Goal: Information Seeking & Learning: Learn about a topic

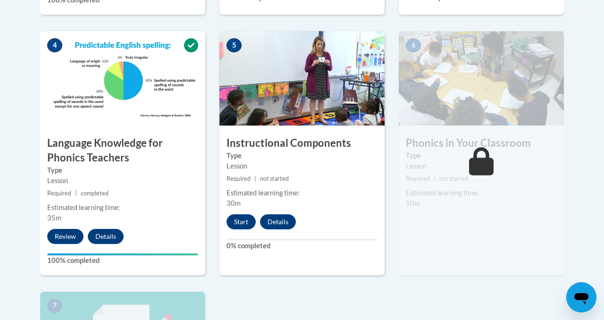
scroll to position [555, 0]
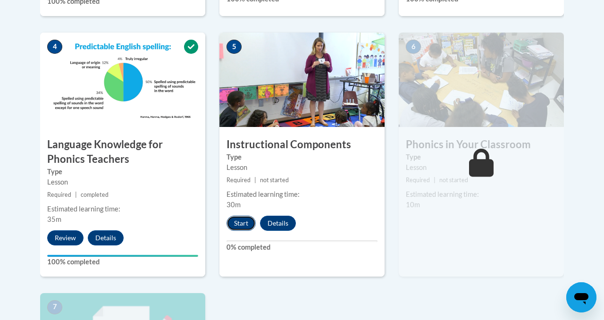
click at [243, 224] on button "Start" at bounding box center [241, 223] width 29 height 15
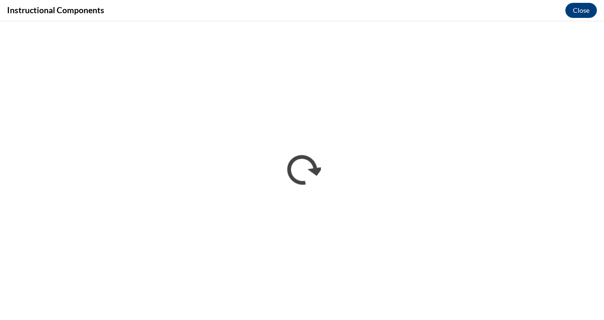
scroll to position [0, 0]
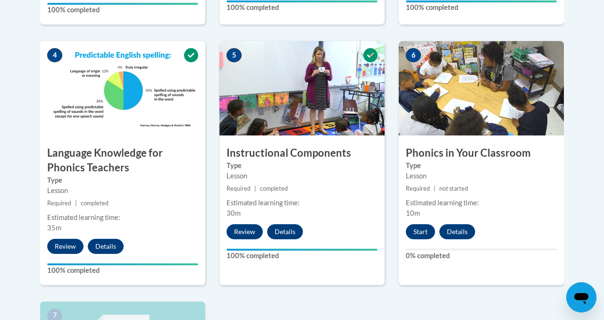
scroll to position [543, 0]
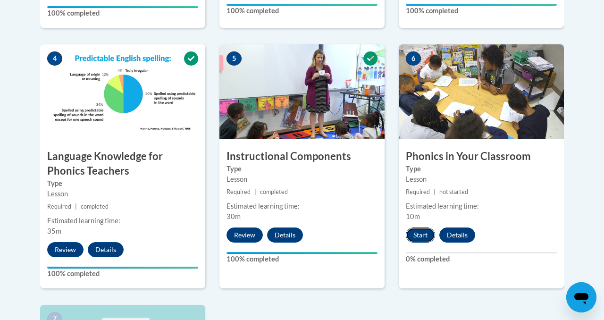
click at [418, 236] on button "Start" at bounding box center [420, 235] width 29 height 15
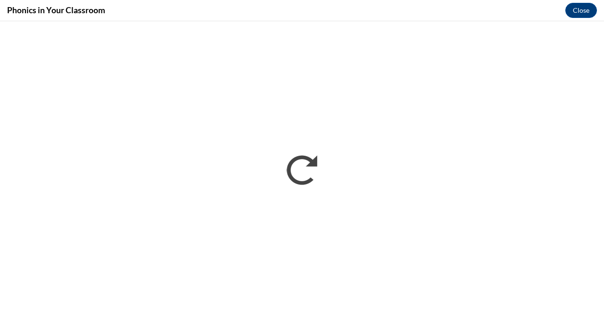
scroll to position [0, 0]
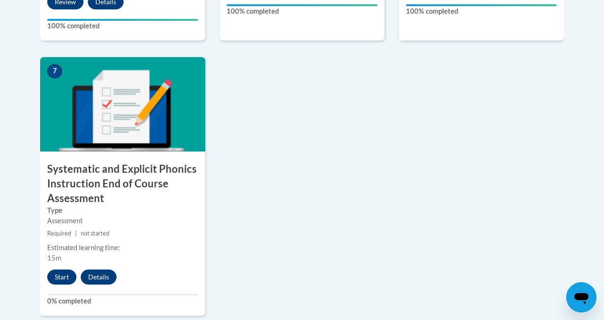
scroll to position [810, 0]
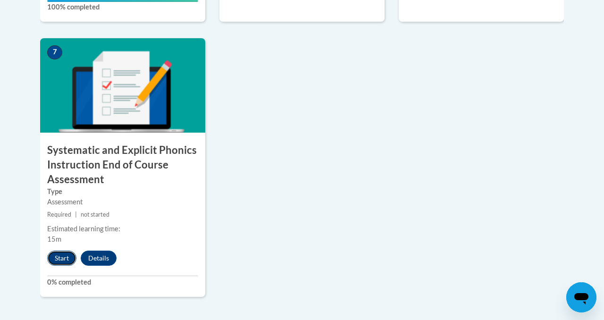
click at [61, 258] on button "Start" at bounding box center [61, 258] width 29 height 15
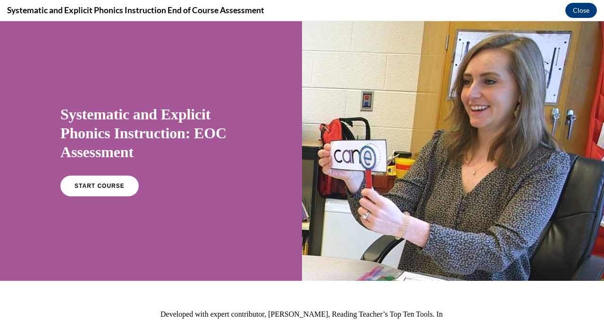
scroll to position [0, 0]
click at [105, 186] on span "START COURSE" at bounding box center [99, 186] width 52 height 7
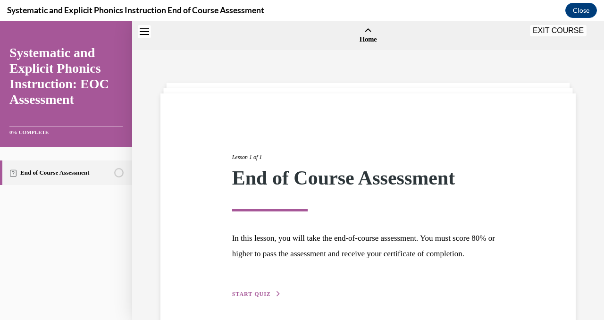
scroll to position [29, 0]
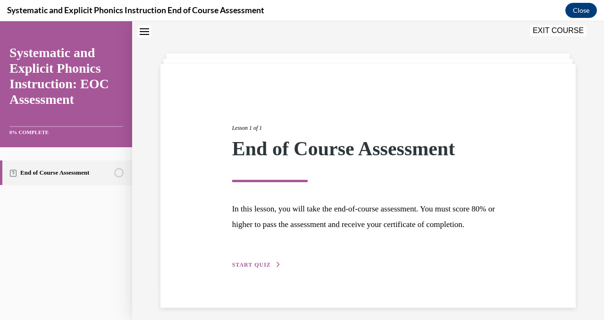
click at [262, 266] on span "START QUIZ" at bounding box center [251, 264] width 39 height 7
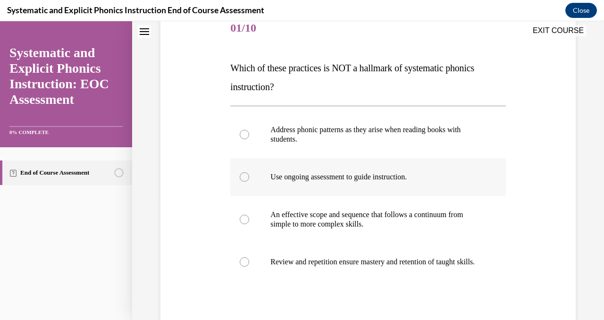
scroll to position [121, 0]
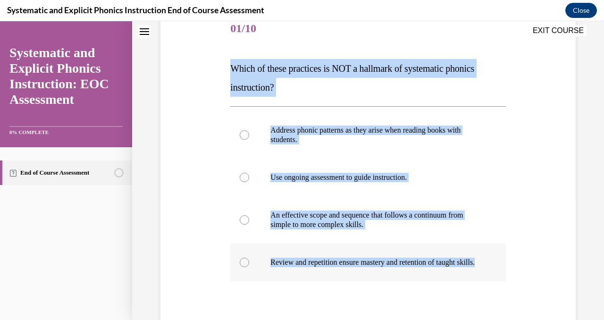
drag, startPoint x: 228, startPoint y: 63, endPoint x: 289, endPoint y: 275, distance: 220.1
click at [289, 275] on div "Question 01/10 Which of these practices is NOT a hallmark of systematic phonics…" at bounding box center [368, 197] width 280 height 402
copy div "Which of these practices is NOT a hallmark of systematic phonics instruction? A…"
click at [379, 155] on div at bounding box center [367, 134] width 275 height 47
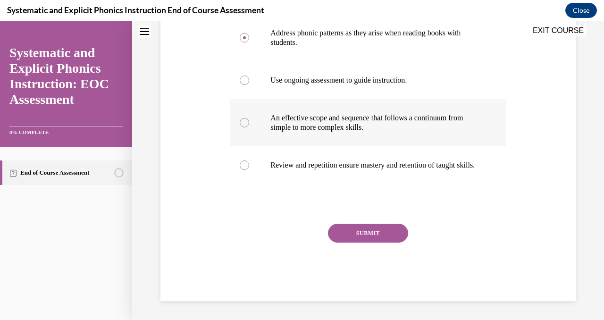
scroll to position [228, 0]
click at [356, 227] on button "SUBMIT" at bounding box center [368, 233] width 80 height 19
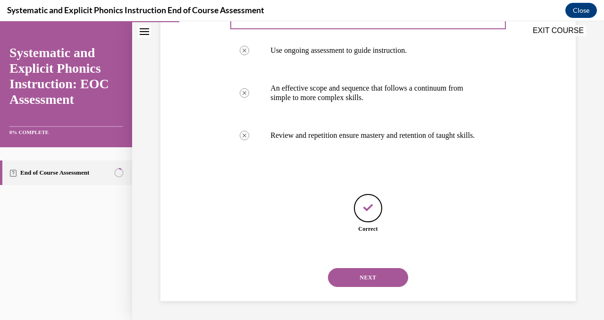
scroll to position [257, 0]
click at [374, 276] on button "NEXT" at bounding box center [368, 277] width 80 height 19
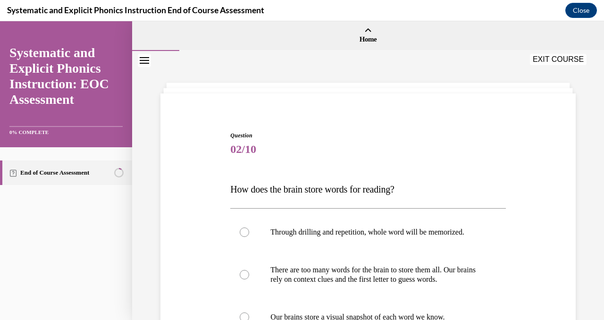
scroll to position [127, 0]
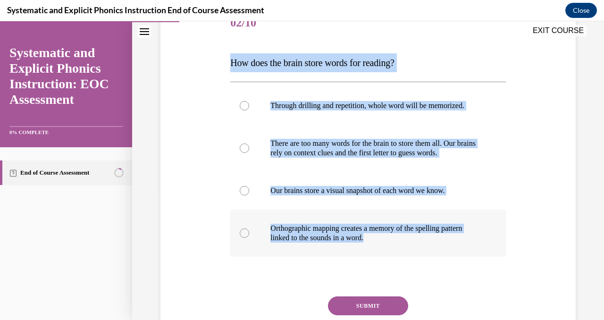
drag, startPoint x: 231, startPoint y: 63, endPoint x: 373, endPoint y: 238, distance: 224.8
click at [373, 238] on div "Question 02/10 How does the brain store words for reading? Through drilling and…" at bounding box center [367, 189] width 275 height 369
copy div "How does the brain store words for reading? Through drilling and repetition, wh…"
click at [287, 169] on div at bounding box center [367, 148] width 275 height 47
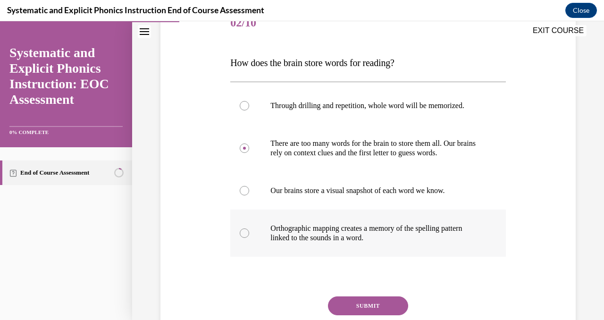
click at [243, 234] on div at bounding box center [244, 232] width 9 height 9
click at [353, 310] on button "SUBMIT" at bounding box center [368, 305] width 80 height 19
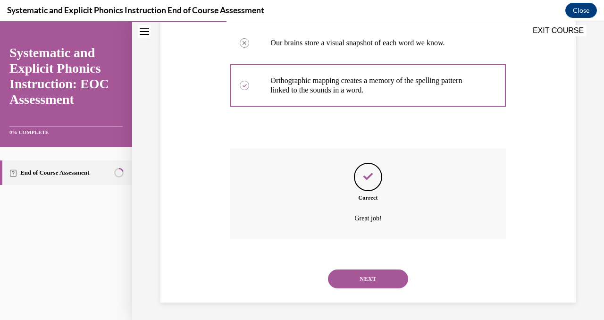
scroll to position [276, 0]
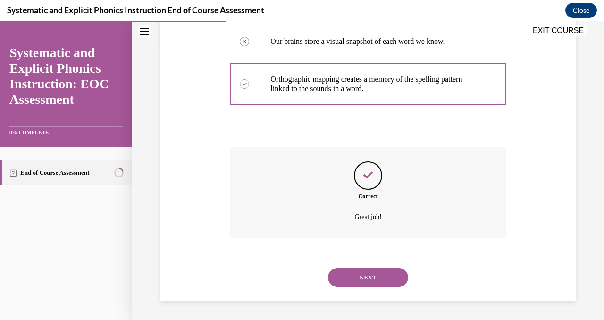
click at [384, 281] on button "NEXT" at bounding box center [368, 277] width 80 height 19
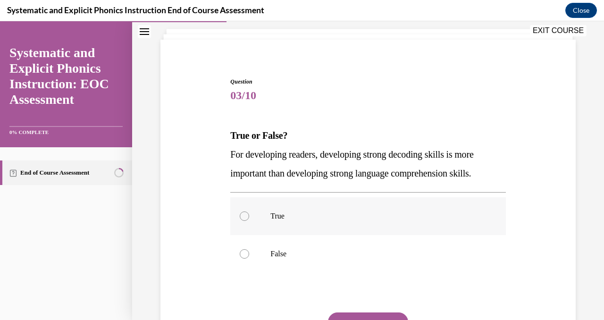
scroll to position [86, 0]
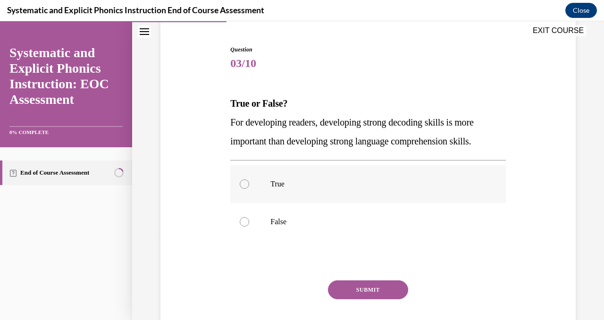
click at [244, 182] on div at bounding box center [244, 183] width 9 height 9
click at [248, 220] on div at bounding box center [244, 221] width 9 height 9
click at [247, 185] on div at bounding box center [244, 183] width 9 height 9
click at [357, 291] on button "SUBMIT" at bounding box center [368, 289] width 80 height 19
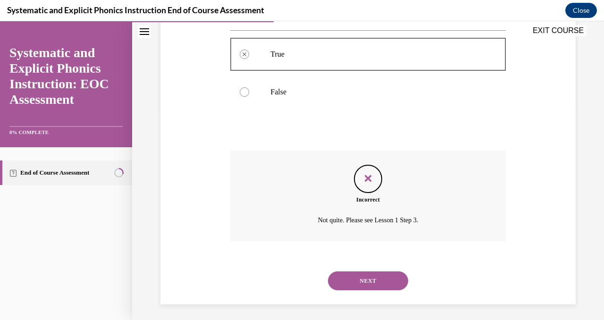
scroll to position [219, 0]
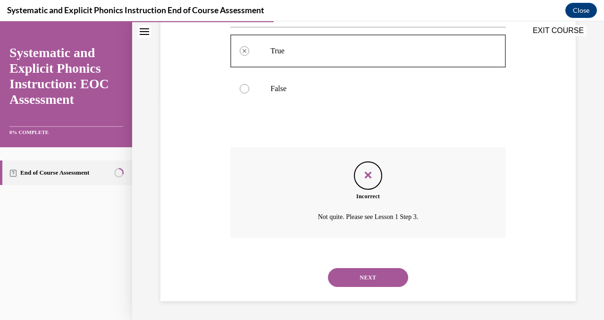
click at [376, 279] on button "NEXT" at bounding box center [368, 277] width 80 height 19
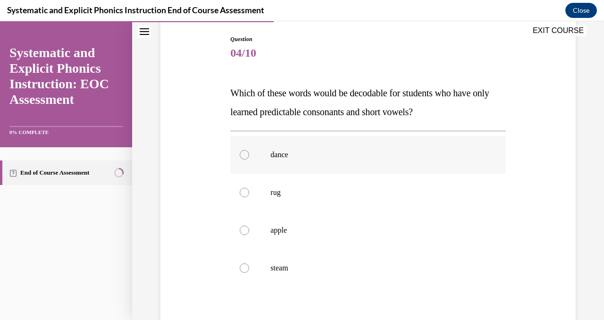
scroll to position [99, 0]
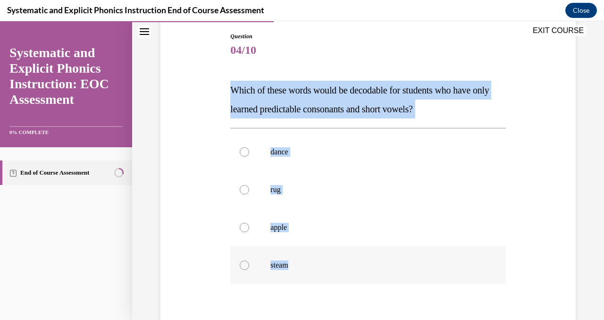
drag, startPoint x: 232, startPoint y: 86, endPoint x: 292, endPoint y: 267, distance: 190.9
click at [292, 267] on div "Question 04/10 Which of these words would be decodable for students who have on…" at bounding box center [367, 216] width 275 height 369
copy div "Which of these words would be decodable for students who have only learned pred…"
click at [306, 177] on div at bounding box center [367, 190] width 275 height 38
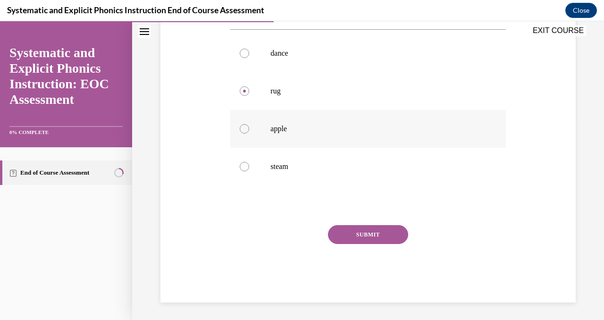
scroll to position [199, 0]
click at [362, 239] on button "SUBMIT" at bounding box center [368, 233] width 80 height 19
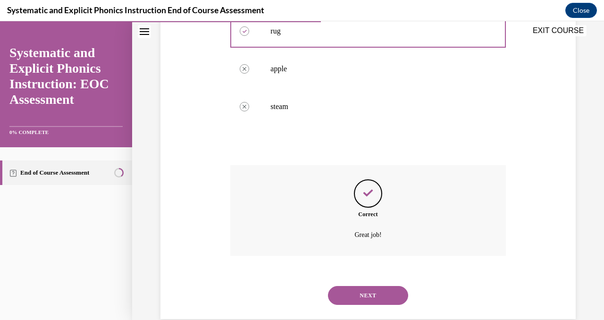
scroll to position [276, 0]
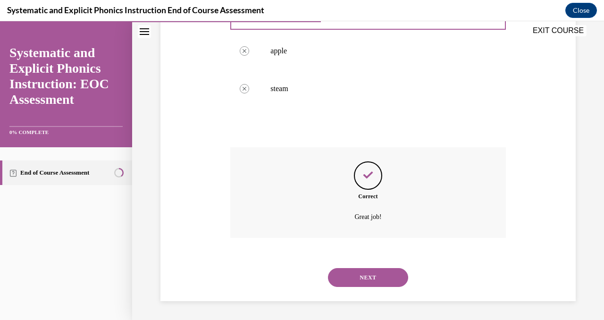
click at [382, 278] on button "NEXT" at bounding box center [368, 277] width 80 height 19
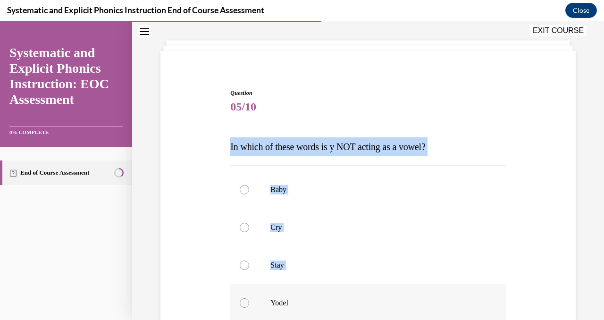
scroll to position [44, 0]
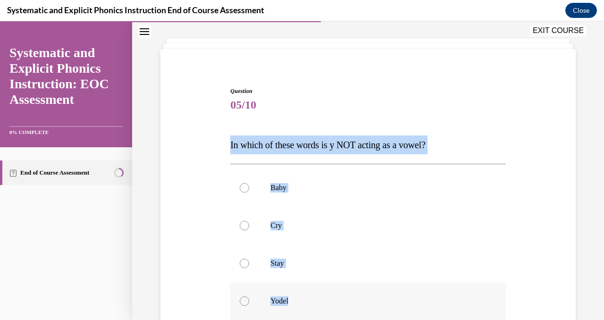
drag, startPoint x: 231, startPoint y: 190, endPoint x: 294, endPoint y: 298, distance: 125.6
click at [294, 298] on div "Question 05/10 In which of these words is y NOT acting as a vowel? Baby Cry Sta…" at bounding box center [367, 262] width 275 height 350
copy div "In which of these words is y NOT acting as a vowel? Baby Cry Stay Yodel"
click at [247, 302] on div at bounding box center [244, 300] width 9 height 9
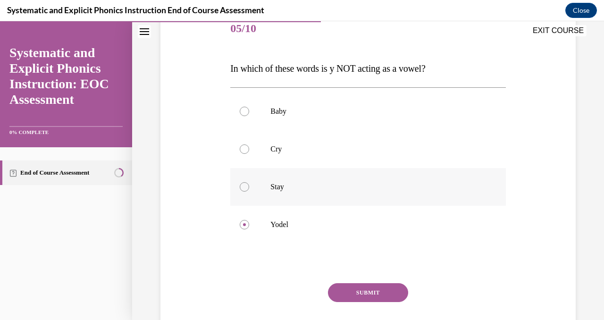
scroll to position [180, 0]
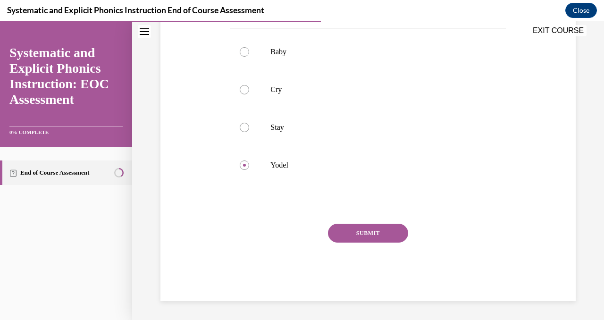
click at [363, 232] on button "SUBMIT" at bounding box center [368, 233] width 80 height 19
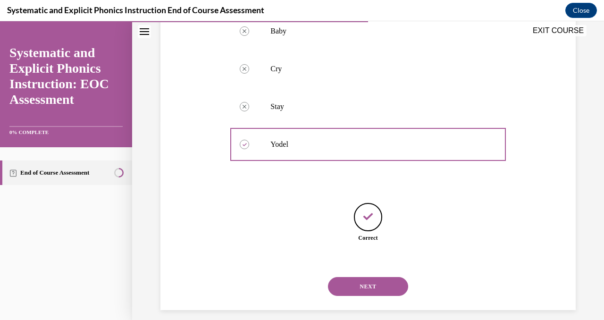
scroll to position [210, 0]
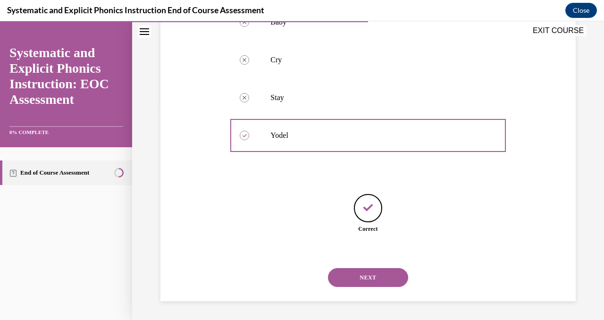
click at [374, 277] on button "NEXT" at bounding box center [368, 277] width 80 height 19
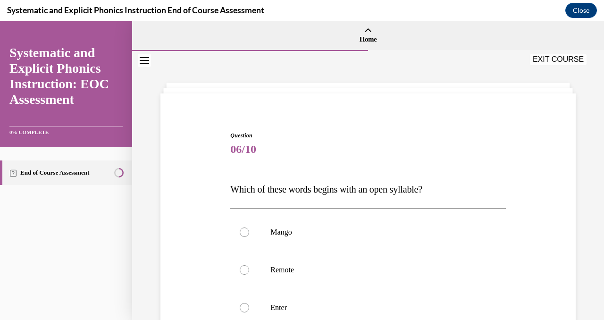
scroll to position [99, 0]
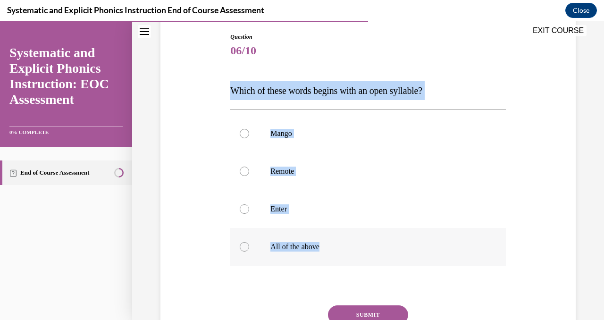
drag, startPoint x: 232, startPoint y: 88, endPoint x: 333, endPoint y: 245, distance: 186.0
click at [333, 245] on div "Question 06/10 Which of these words begins with an open syllable? Mango Remote …" at bounding box center [367, 208] width 275 height 350
click at [299, 241] on div at bounding box center [367, 247] width 275 height 38
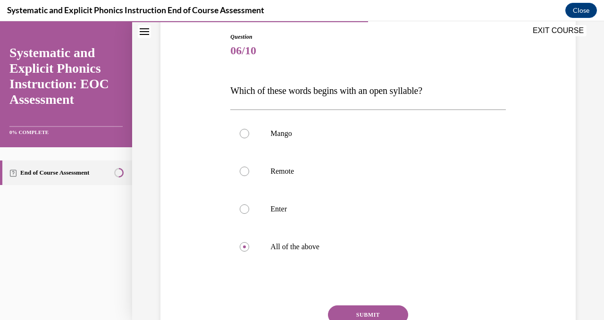
click at [234, 91] on span "Which of these words begins with an open syllable?" at bounding box center [326, 90] width 192 height 10
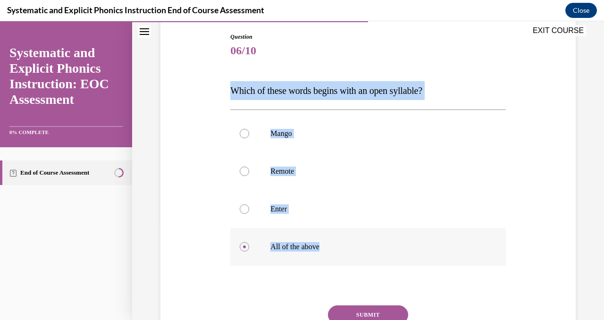
drag, startPoint x: 231, startPoint y: 91, endPoint x: 335, endPoint y: 248, distance: 188.8
click at [335, 248] on div "Question 06/10 Which of these words begins with an open syllable? Mango Remote …" at bounding box center [367, 208] width 275 height 350
copy div "Which of these words begins with an open syllable? Mango Remote Enter All of th…"
click at [334, 171] on p "Remote" at bounding box center [375, 171] width 211 height 9
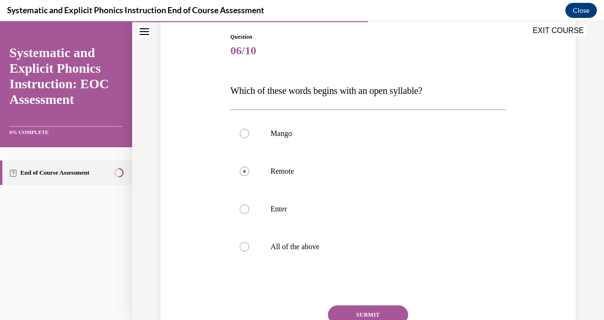
click at [362, 310] on button "SUBMIT" at bounding box center [368, 314] width 80 height 19
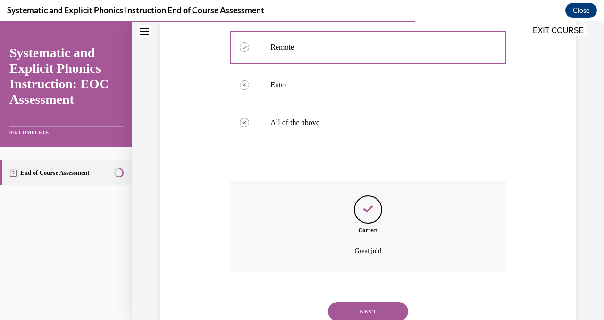
scroll to position [257, 0]
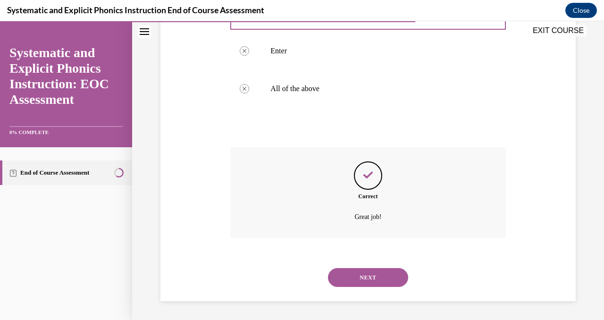
click at [386, 276] on button "NEXT" at bounding box center [368, 277] width 80 height 19
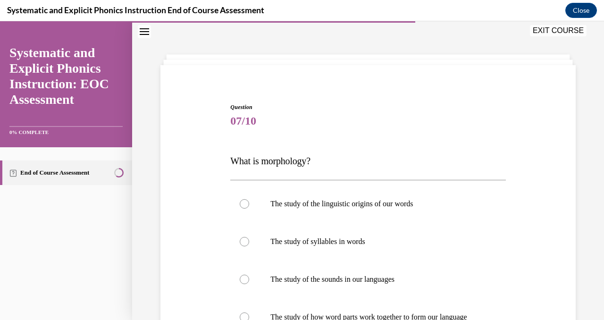
scroll to position [115, 0]
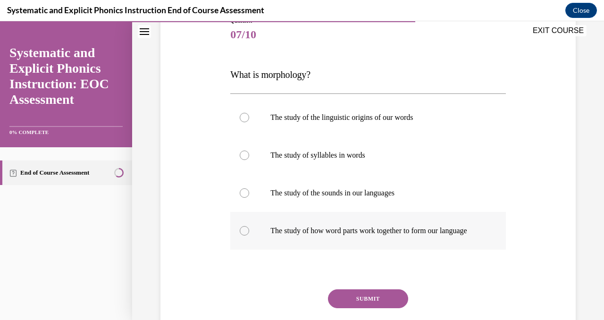
click at [244, 236] on div at bounding box center [244, 230] width 9 height 9
click at [364, 308] on button "SUBMIT" at bounding box center [368, 298] width 80 height 19
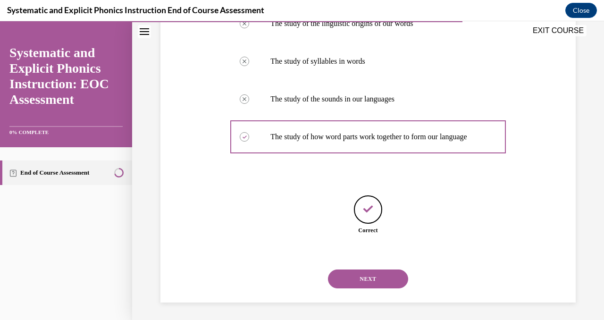
scroll to position [219, 0]
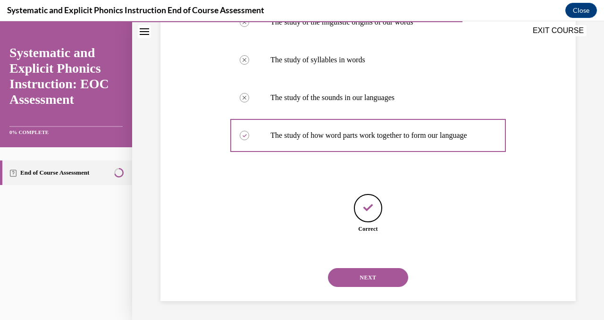
click at [389, 275] on button "NEXT" at bounding box center [368, 277] width 80 height 19
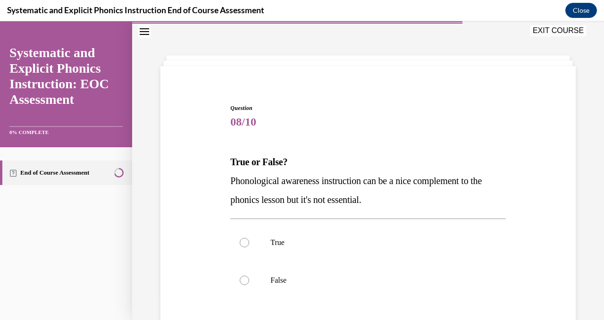
scroll to position [89, 0]
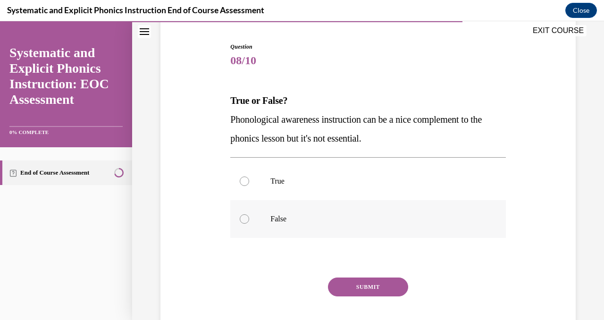
click at [244, 219] on div at bounding box center [244, 218] width 9 height 9
click at [359, 293] on button "SUBMIT" at bounding box center [368, 287] width 80 height 19
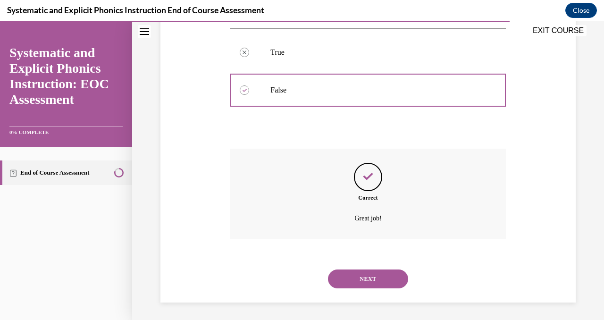
scroll to position [219, 0]
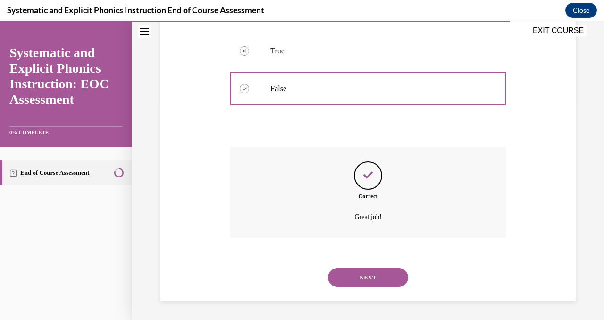
click at [370, 278] on button "NEXT" at bounding box center [368, 277] width 80 height 19
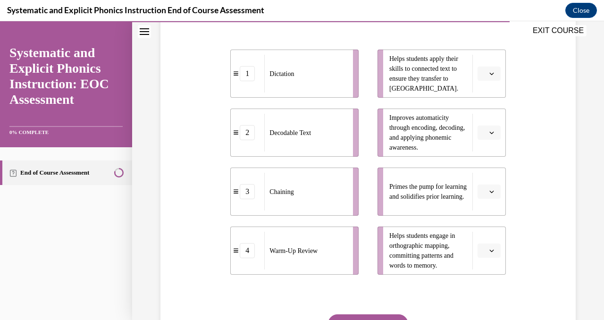
scroll to position [202, 0]
click at [489, 193] on icon "button" at bounding box center [491, 190] width 5 height 5
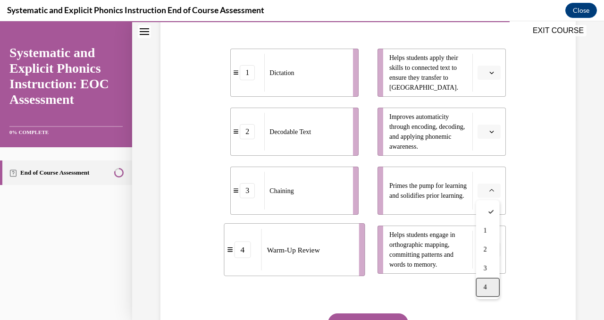
click at [490, 290] on div "4" at bounding box center [488, 287] width 24 height 19
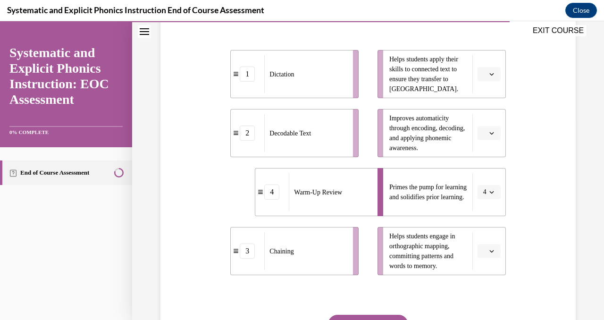
scroll to position [202, 0]
click at [491, 133] on icon "button" at bounding box center [491, 132] width 4 height 2
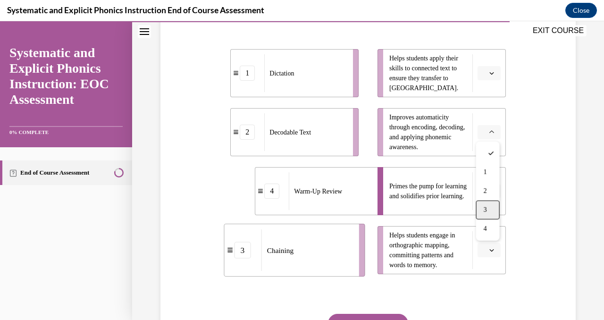
click at [494, 204] on div "3" at bounding box center [488, 210] width 24 height 19
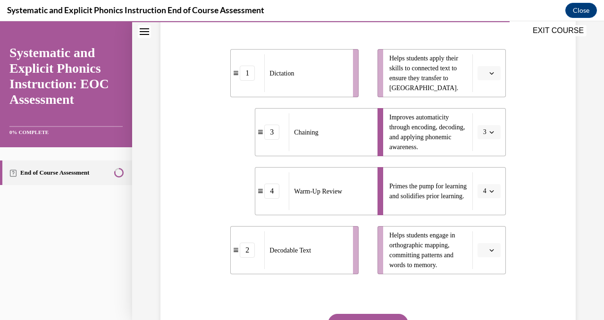
click at [492, 74] on icon "button" at bounding box center [491, 73] width 5 height 5
click at [486, 147] on span "3" at bounding box center [485, 151] width 3 height 8
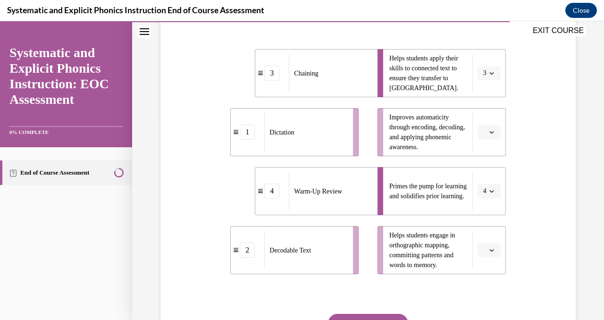
click at [496, 128] on button "button" at bounding box center [489, 132] width 23 height 14
click at [489, 189] on div "2" at bounding box center [488, 191] width 24 height 19
click at [497, 247] on button "button" at bounding box center [489, 250] width 23 height 14
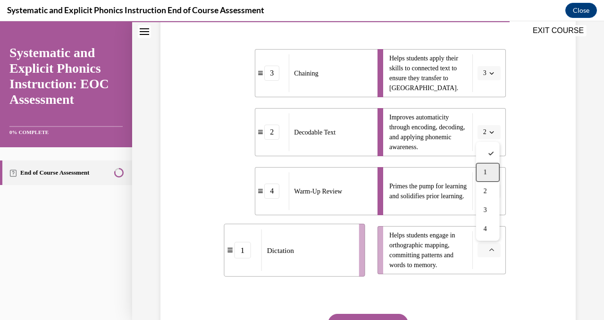
click at [487, 176] on div "1" at bounding box center [488, 172] width 24 height 19
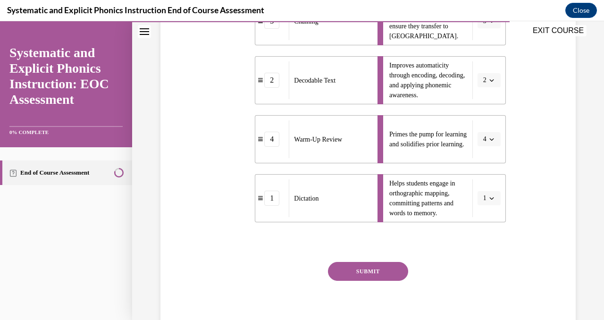
scroll to position [260, 0]
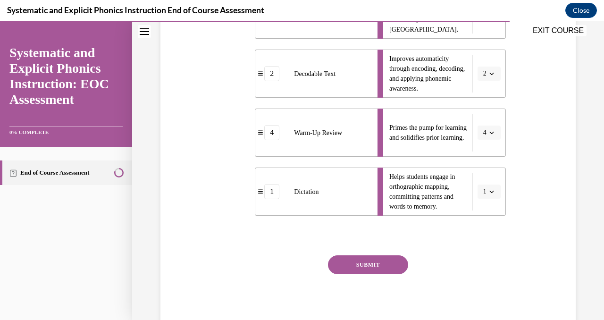
click at [371, 270] on button "SUBMIT" at bounding box center [368, 264] width 80 height 19
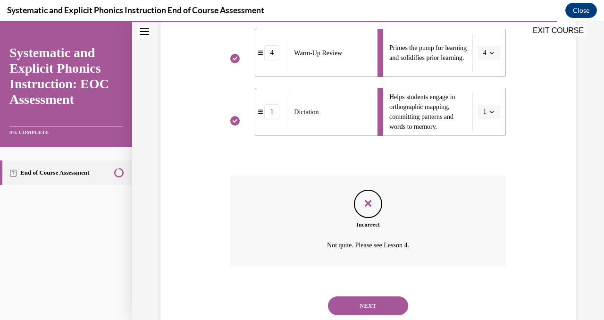
scroll to position [341, 0]
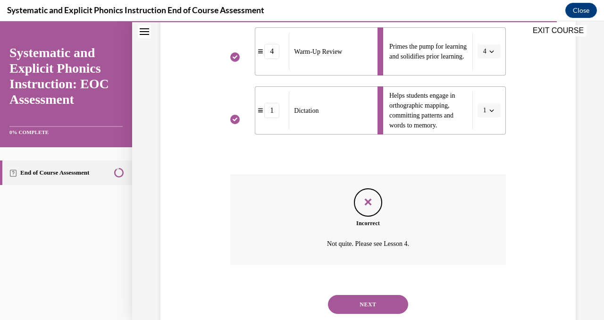
click at [372, 304] on button "NEXT" at bounding box center [368, 304] width 80 height 19
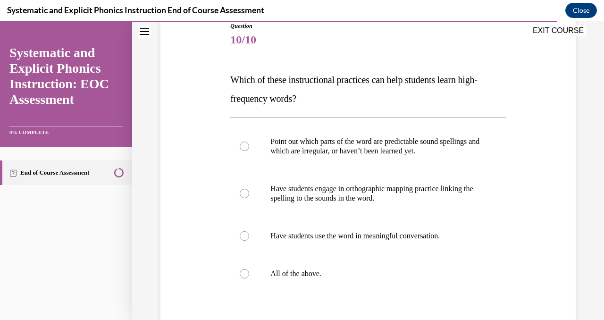
scroll to position [101, 0]
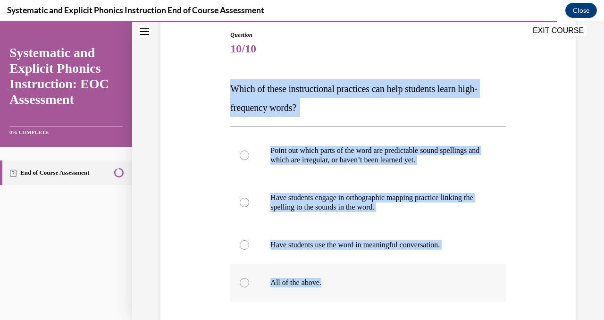
drag, startPoint x: 230, startPoint y: 84, endPoint x: 330, endPoint y: 287, distance: 225.9
click at [330, 287] on div "Question 10/10 Which of these instructional practices can help students learn h…" at bounding box center [367, 225] width 275 height 388
copy div "Which of these instructional practices can help students learn high-frequency w…"
click at [401, 259] on div at bounding box center [367, 245] width 275 height 38
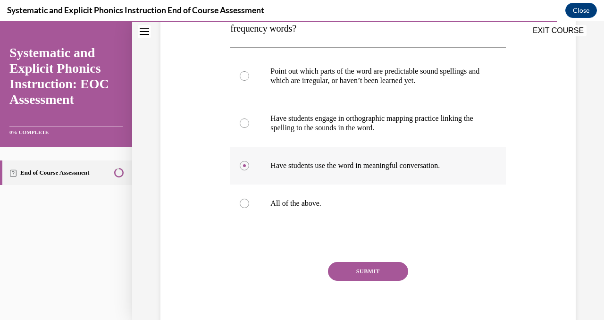
scroll to position [218, 0]
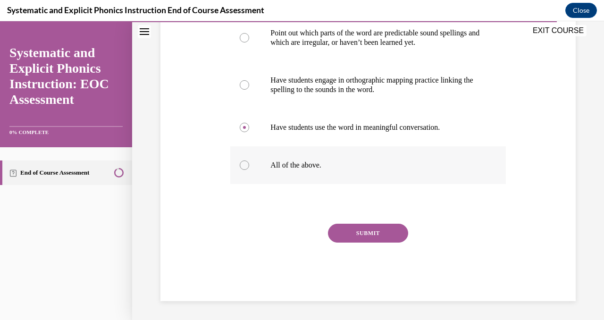
click at [242, 166] on div at bounding box center [244, 164] width 9 height 9
click at [375, 240] on button "SUBMIT" at bounding box center [368, 233] width 80 height 19
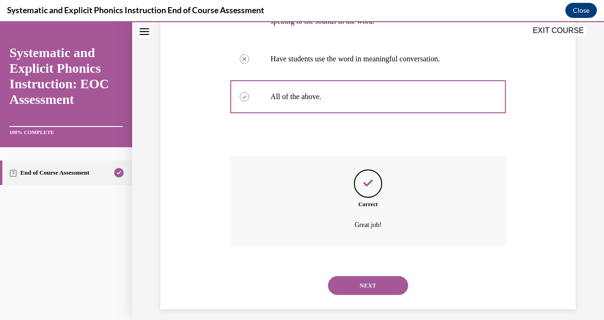
scroll to position [295, 0]
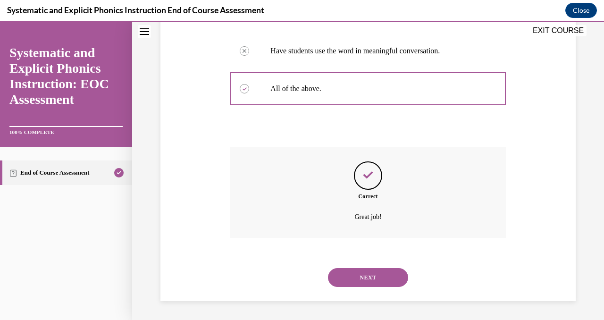
click at [376, 278] on button "NEXT" at bounding box center [368, 277] width 80 height 19
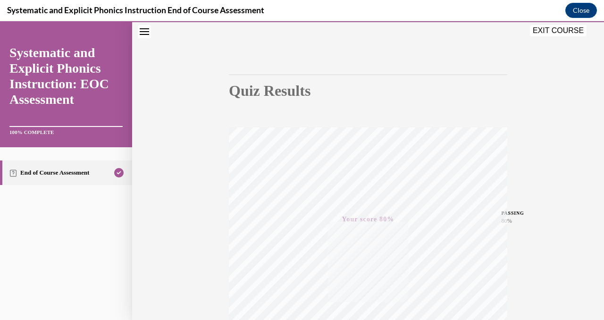
scroll to position [54, 0]
click at [546, 34] on button "EXIT COURSE" at bounding box center [558, 30] width 57 height 11
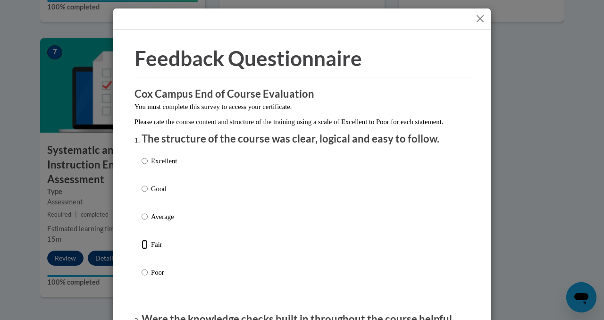
click at [143, 250] on input "Fair" at bounding box center [145, 244] width 6 height 10
radio input "true"
click at [143, 222] on input "Average" at bounding box center [145, 216] width 6 height 10
radio input "true"
click at [144, 194] on input "Good" at bounding box center [145, 189] width 6 height 10
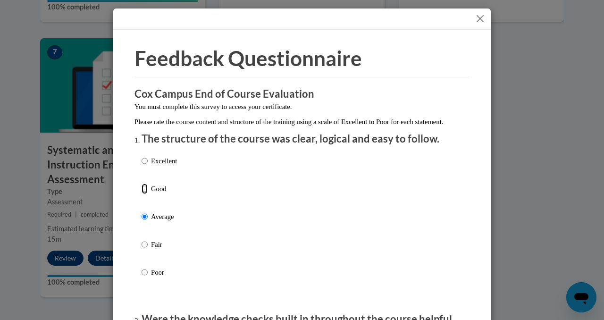
radio input "true"
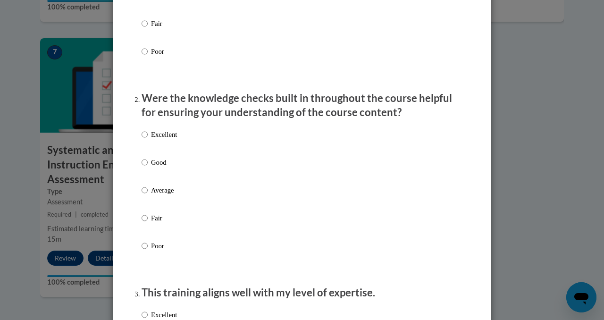
scroll to position [221, 0]
click at [143, 167] on input "Good" at bounding box center [145, 162] width 6 height 10
radio input "true"
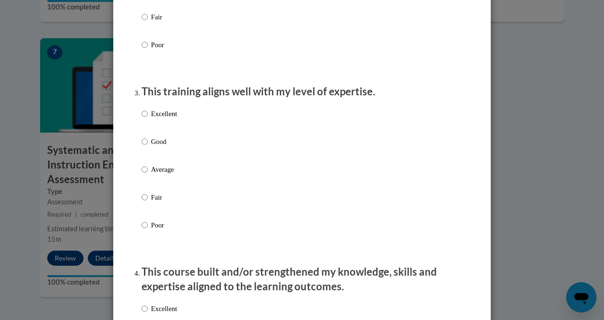
scroll to position [453, 0]
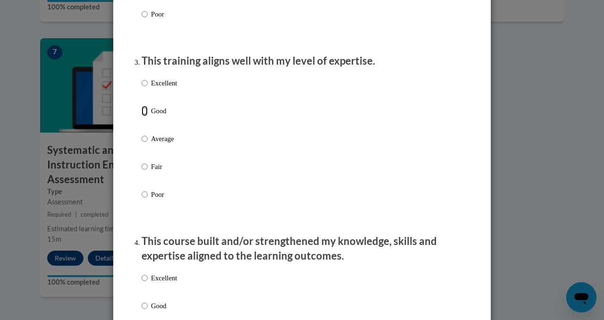
click at [144, 116] on input "Good" at bounding box center [145, 111] width 6 height 10
radio input "true"
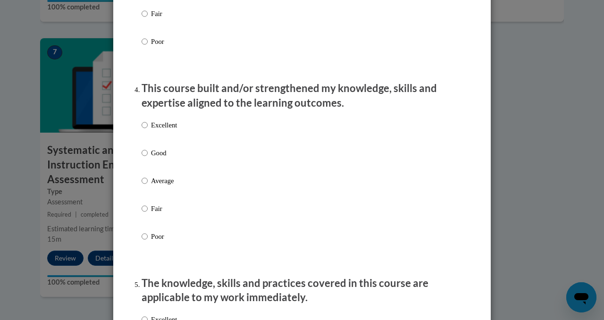
scroll to position [603, 0]
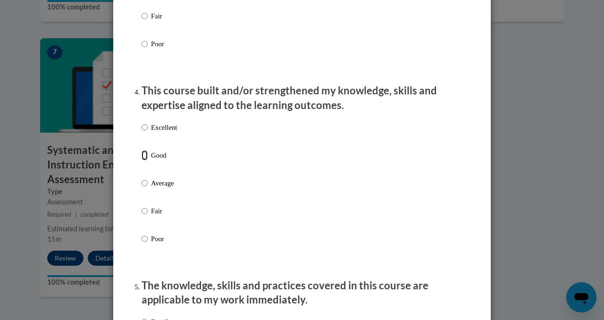
click at [142, 160] on input "Good" at bounding box center [145, 155] width 6 height 10
radio input "true"
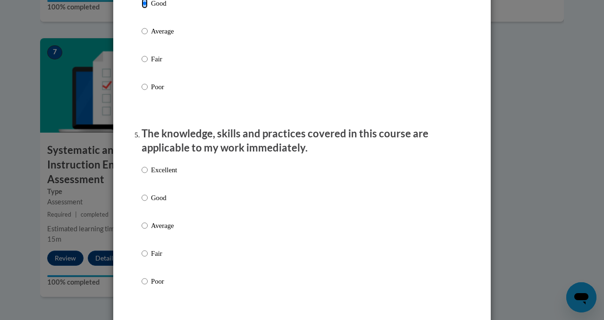
scroll to position [792, 0]
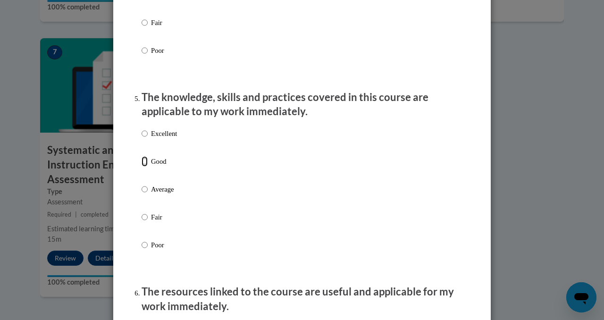
click at [147, 167] on input "Good" at bounding box center [145, 161] width 6 height 10
radio input "true"
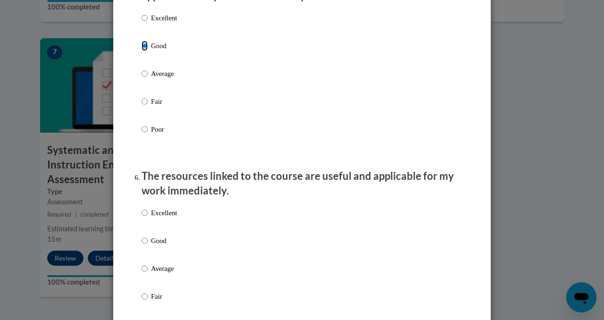
scroll to position [911, 0]
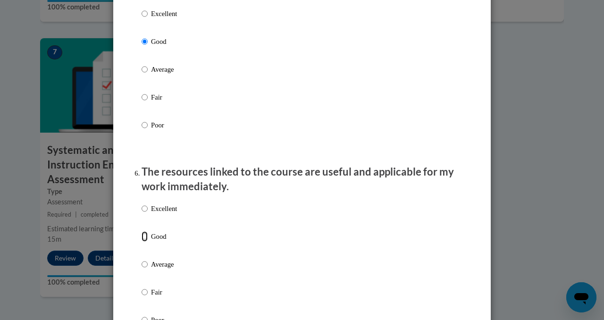
click at [146, 241] on input "Good" at bounding box center [145, 236] width 6 height 10
radio input "true"
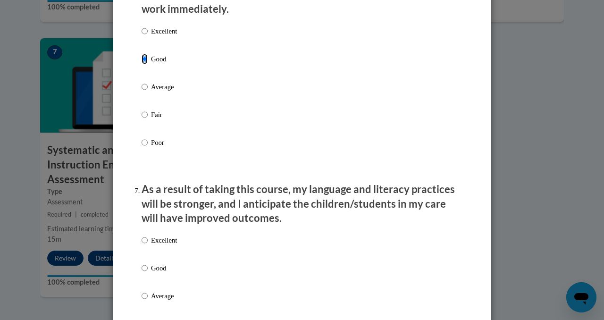
scroll to position [1090, 0]
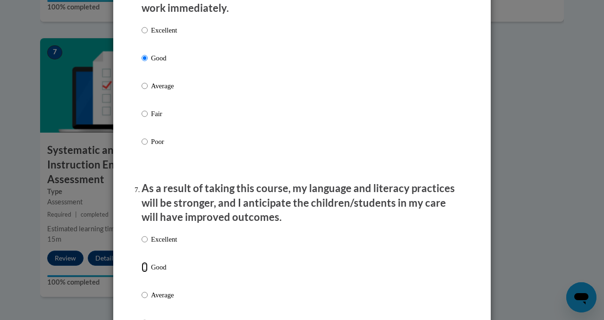
click at [145, 272] on input "Good" at bounding box center [145, 267] width 6 height 10
radio input "true"
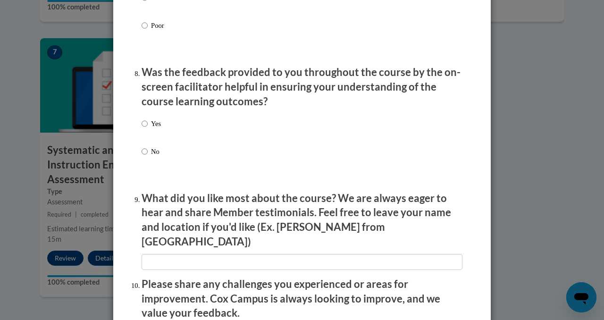
scroll to position [1417, 0]
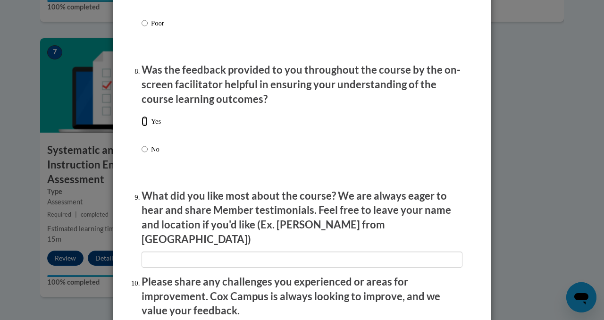
click at [144, 127] on input "Yes" at bounding box center [145, 121] width 6 height 10
radio input "true"
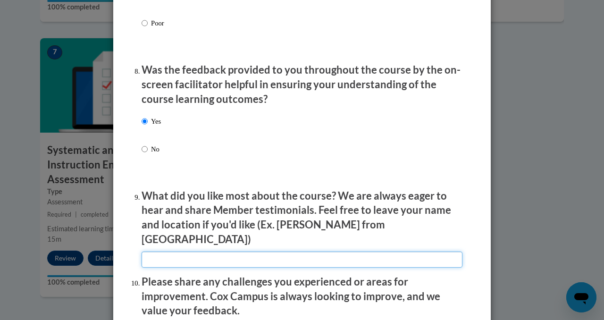
click at [159, 255] on input "textbox" at bounding box center [302, 260] width 321 height 16
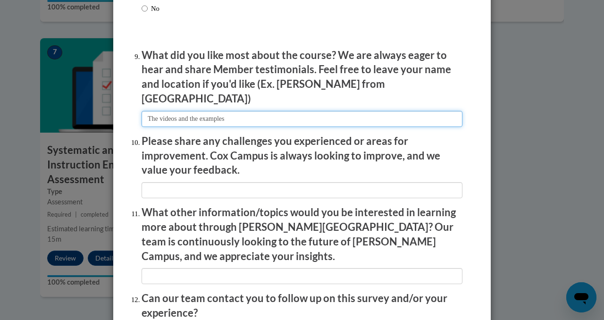
scroll to position [1559, 0]
type input "The videos and the examples"
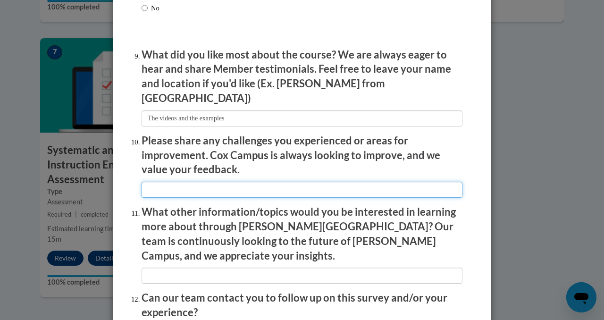
click at [212, 184] on input "textbox" at bounding box center [302, 190] width 321 height 16
type input "I do not have anything at the moment"
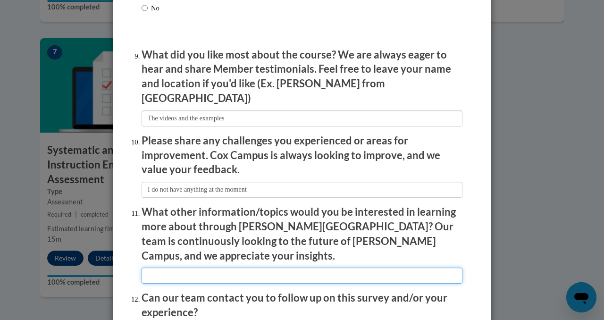
click at [155, 268] on input "textbox" at bounding box center [302, 276] width 321 height 16
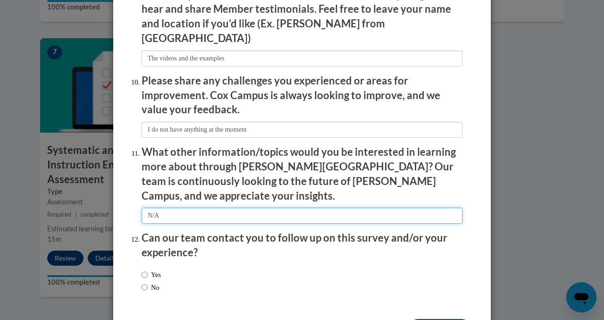
scroll to position [1644, 0]
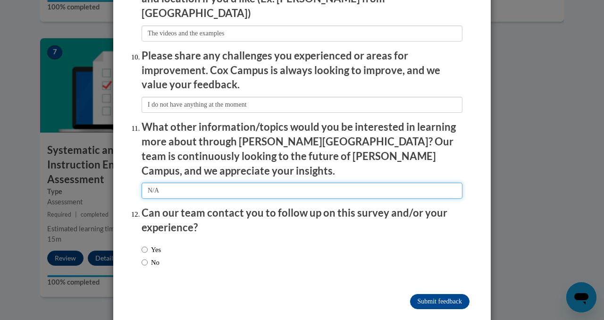
type input "N/A"
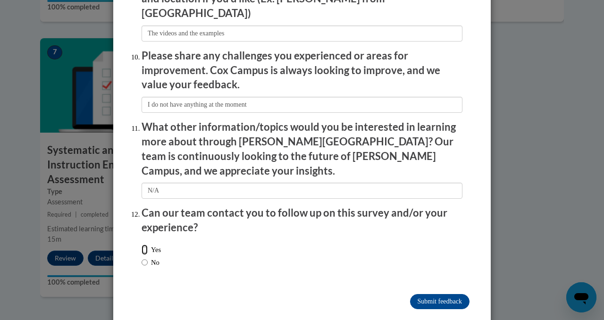
click at [145, 245] on input "Yes" at bounding box center [145, 250] width 6 height 10
radio input "true"
click at [440, 294] on input "Submit feedback" at bounding box center [439, 301] width 59 height 15
